Goal: Task Accomplishment & Management: Complete application form

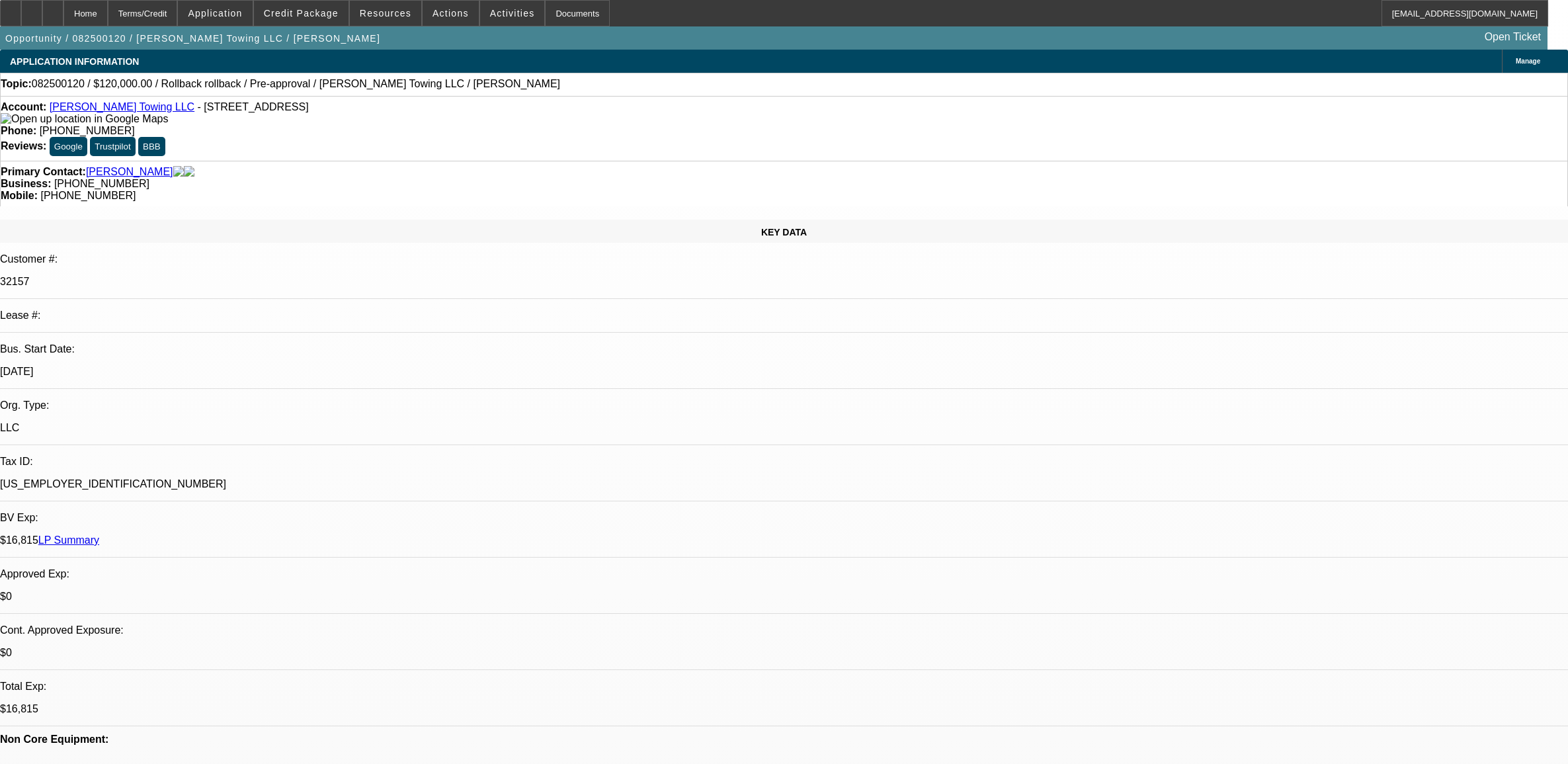
select select "0"
select select "6"
select select "0"
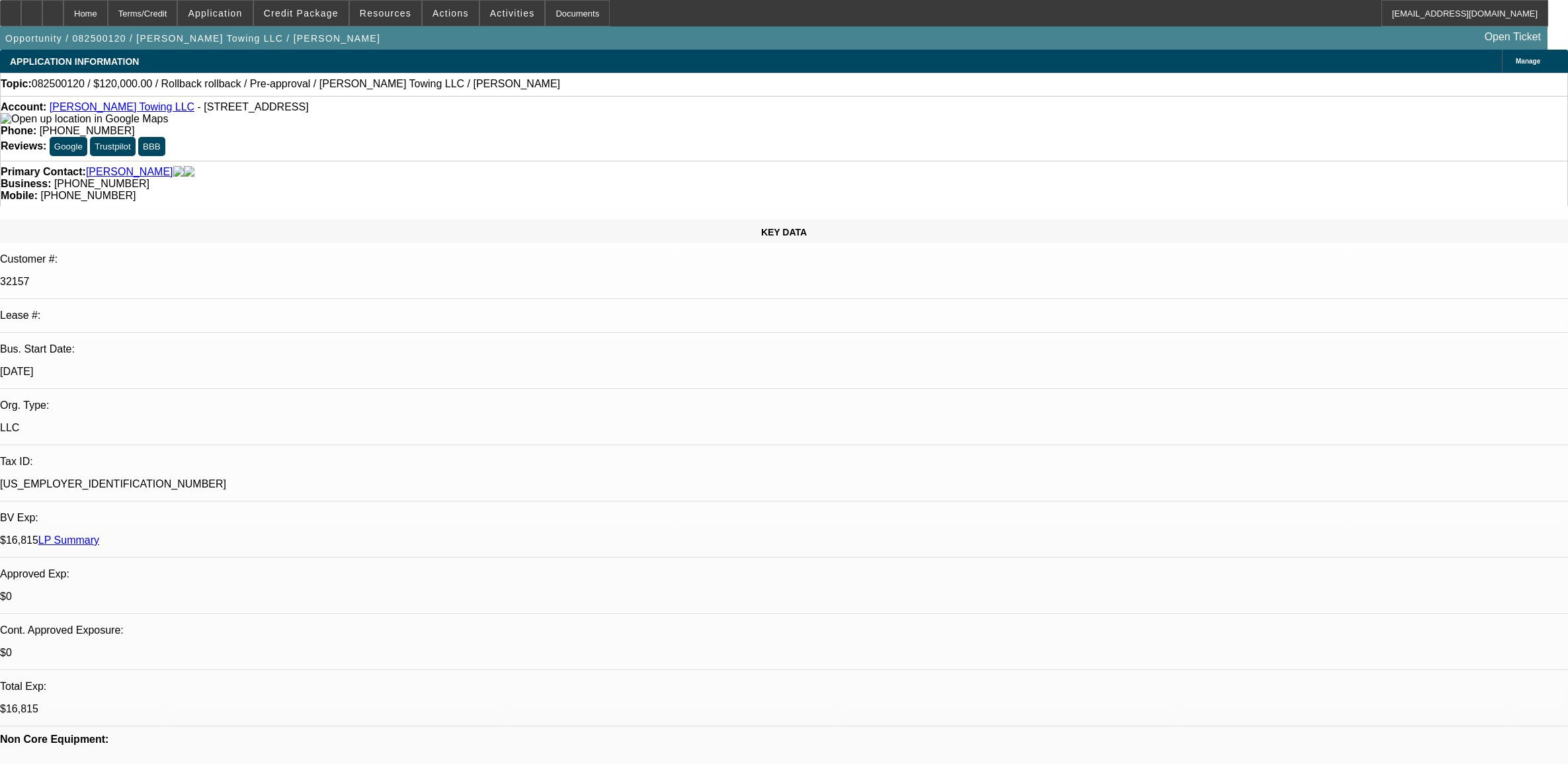
select select "0"
select select "3"
select select "0.1"
select select "4"
select select "0"
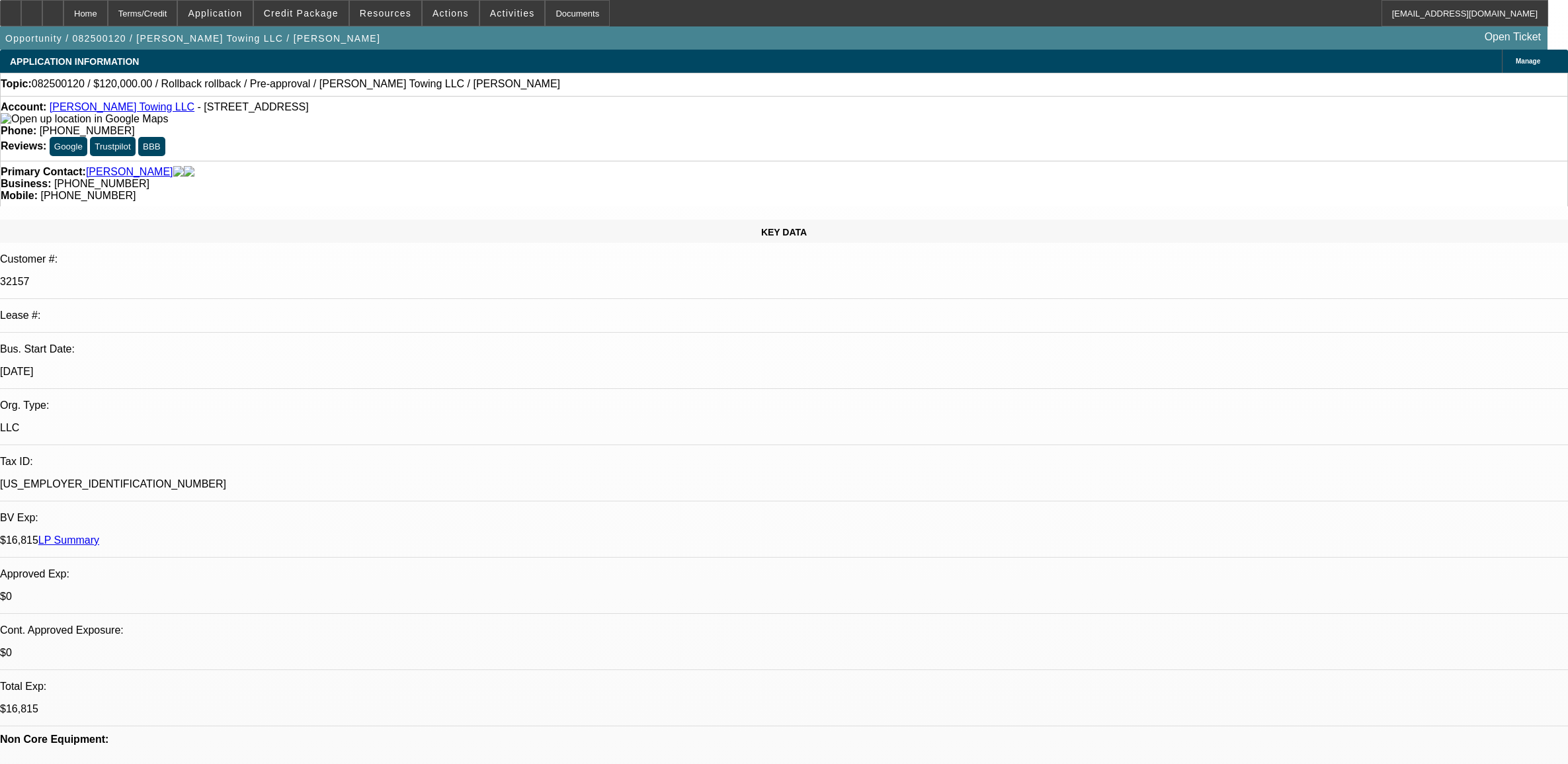
select select "0"
select select "3"
select select "0.1"
select select "4"
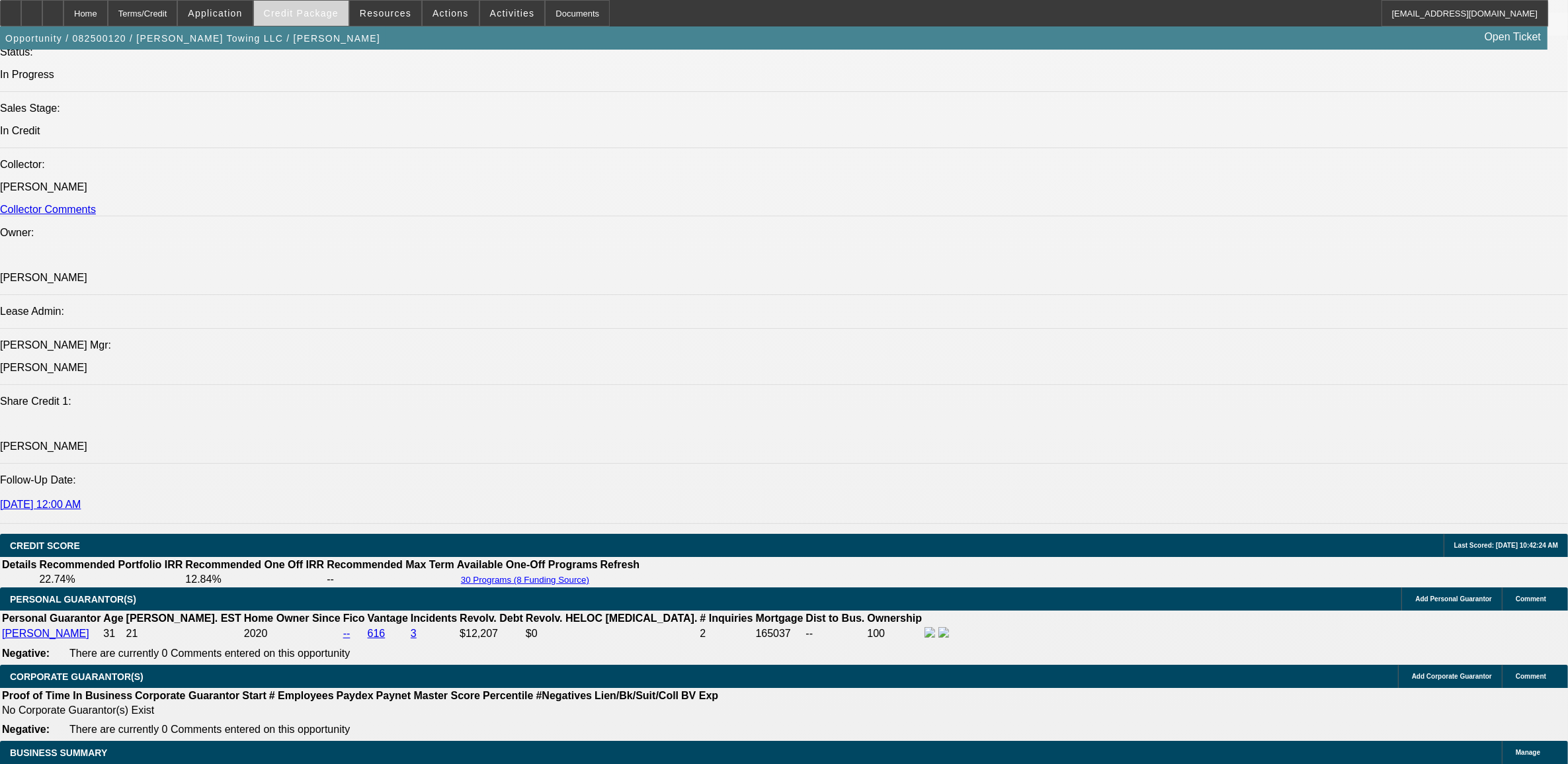
scroll to position [1488, 0]
click at [64, 11] on div at bounding box center [53, 13] width 21 height 26
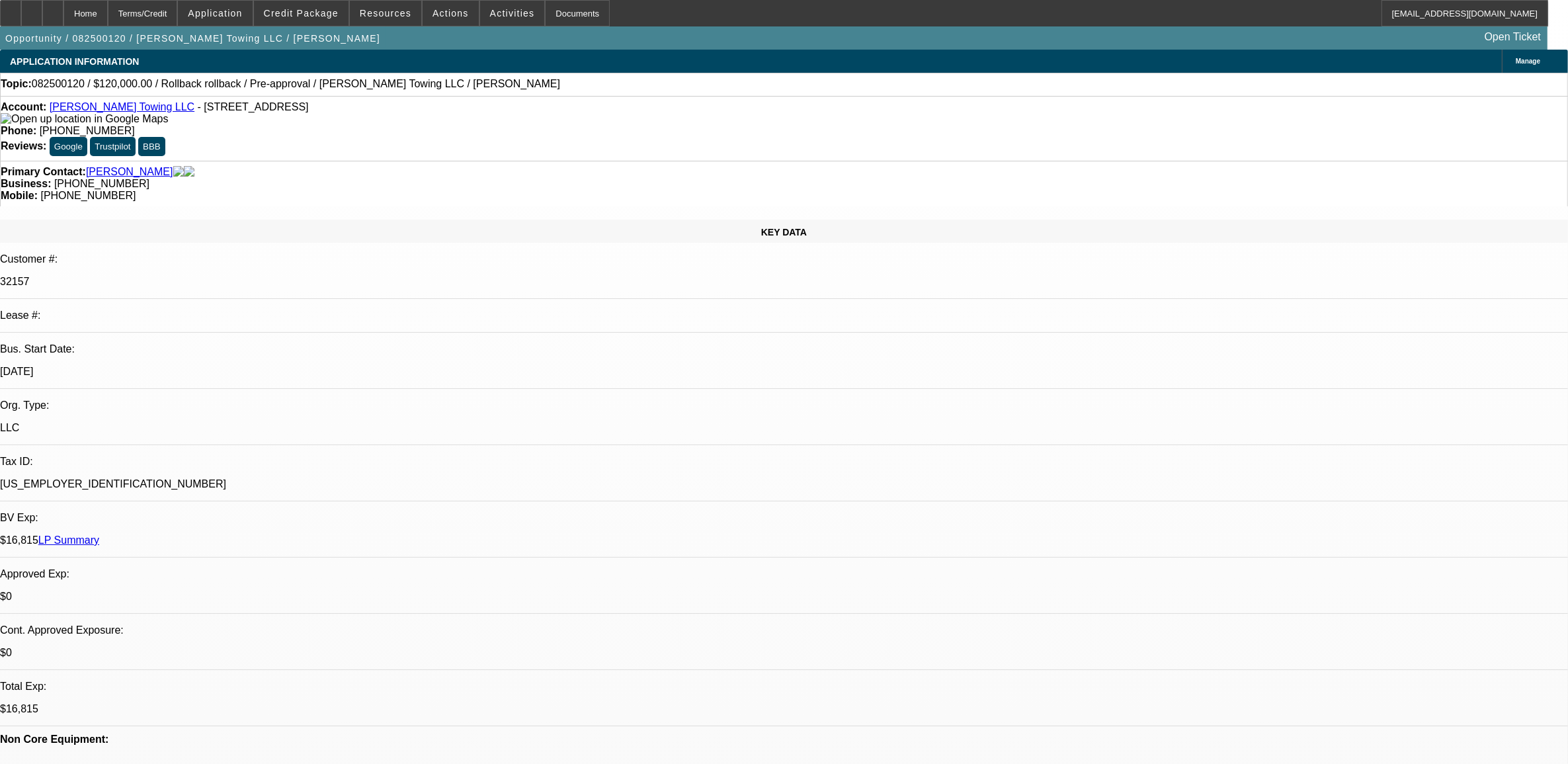
select select "0"
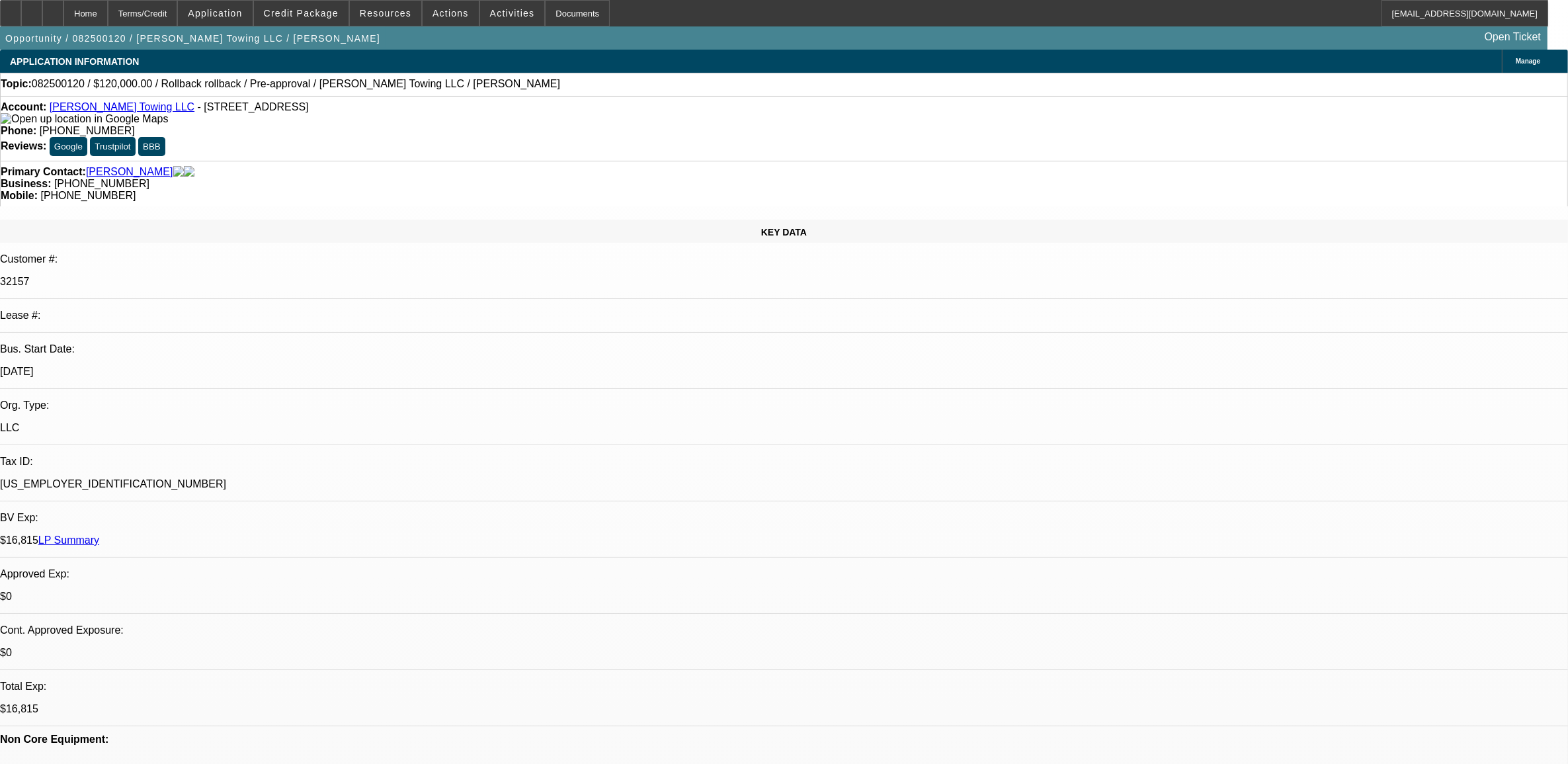
select select "0"
select select "0.1"
select select "0"
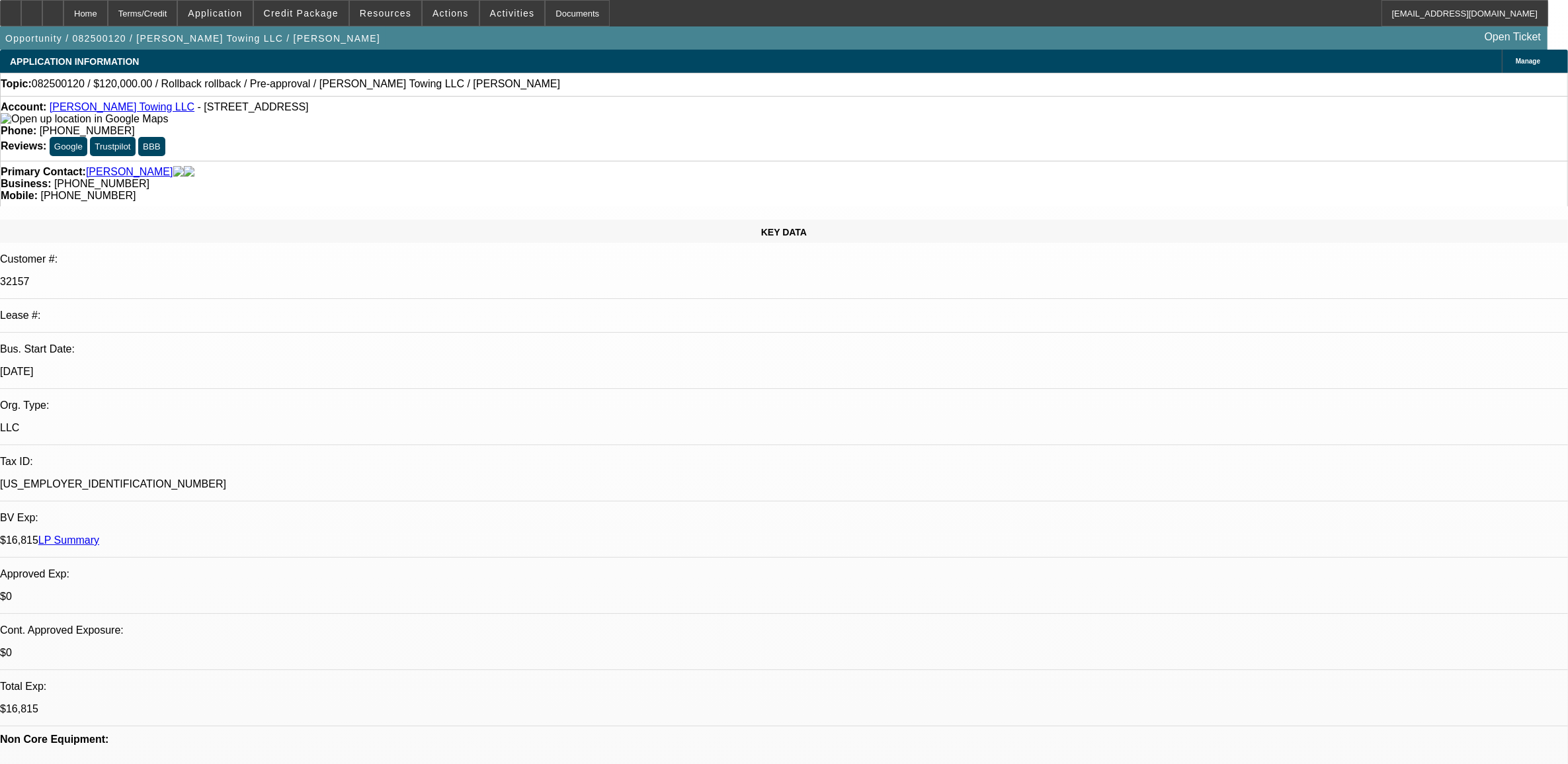
select select "0"
select select "0.1"
select select "1"
select select "6"
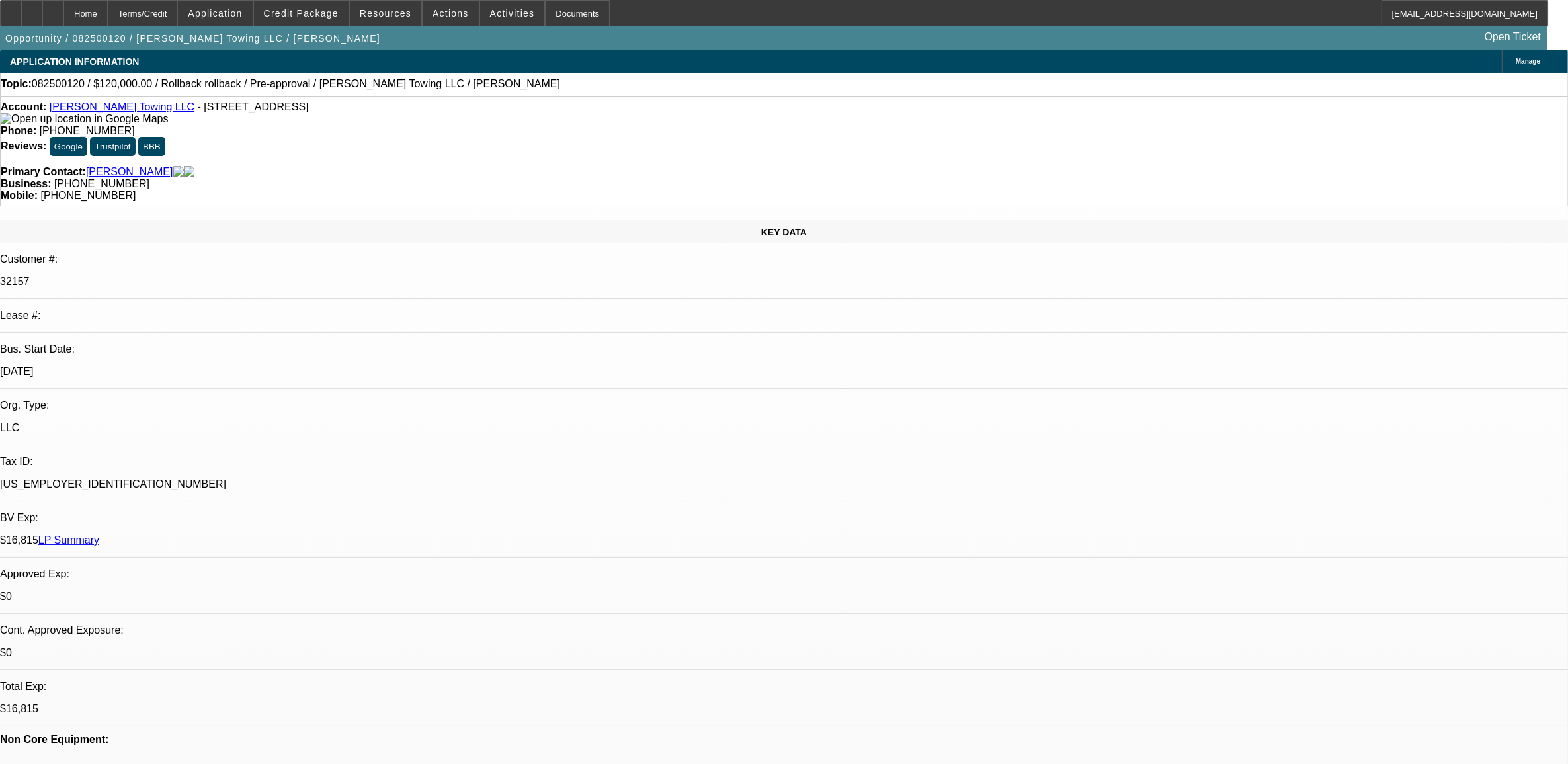
select select "1"
select select "6"
select select "1"
select select "3"
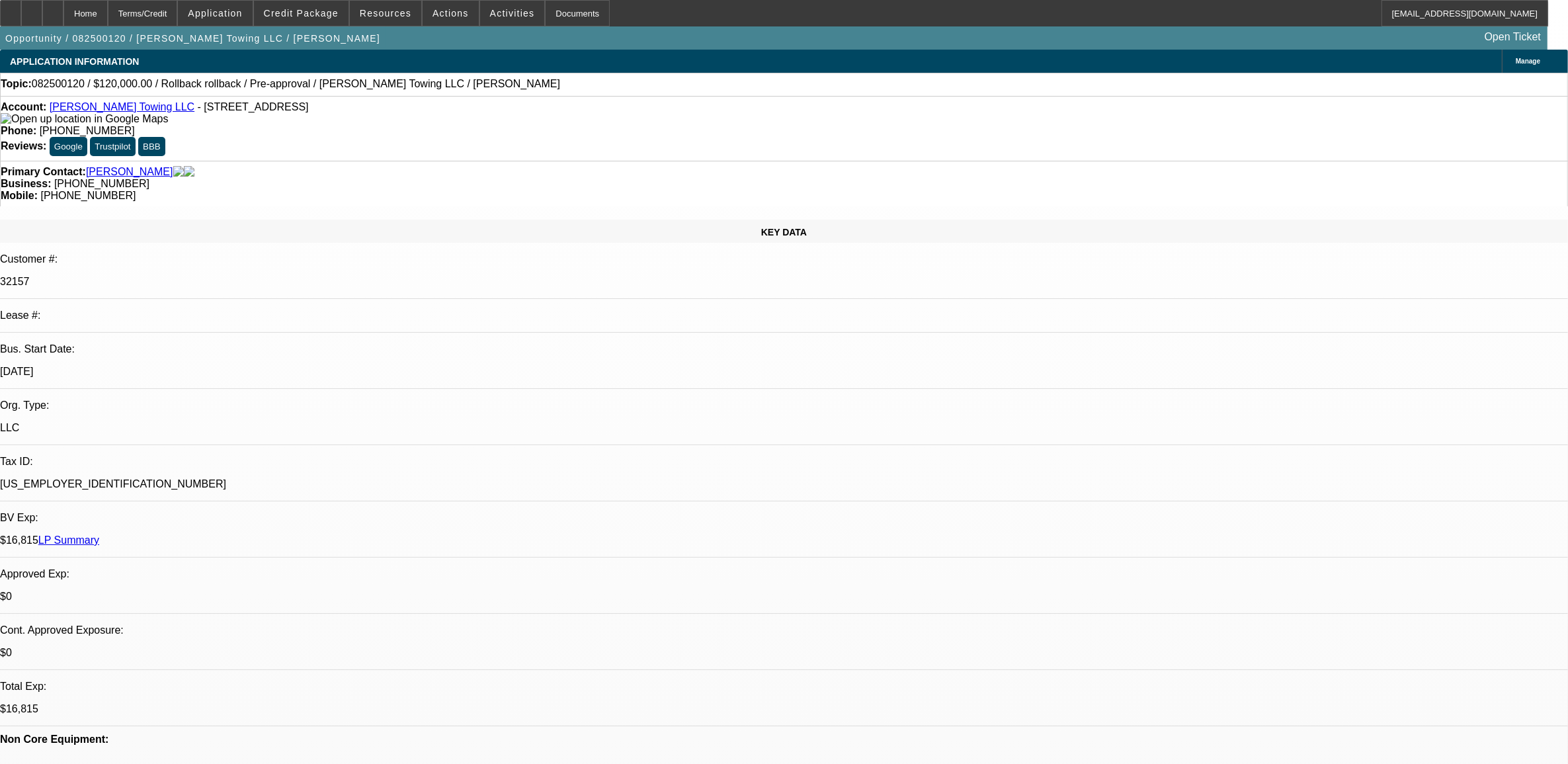
select select "4"
select select "1"
select select "3"
select select "4"
